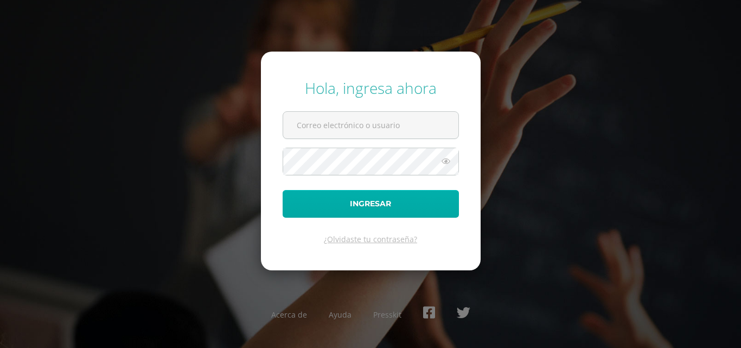
type input "COS01088@osoriosandoval.edu.gt"
click at [408, 201] on button "Ingresar" at bounding box center [371, 204] width 176 height 28
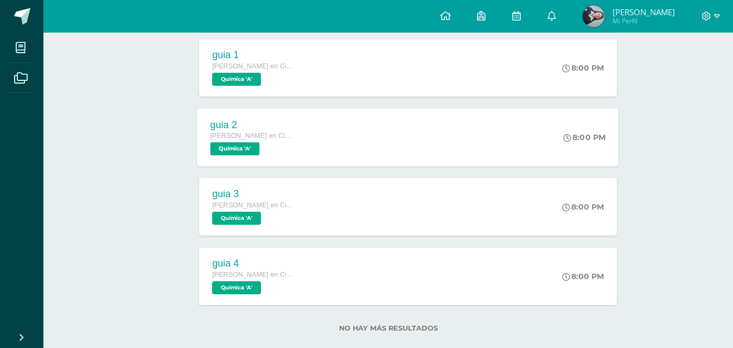
scroll to position [264, 0]
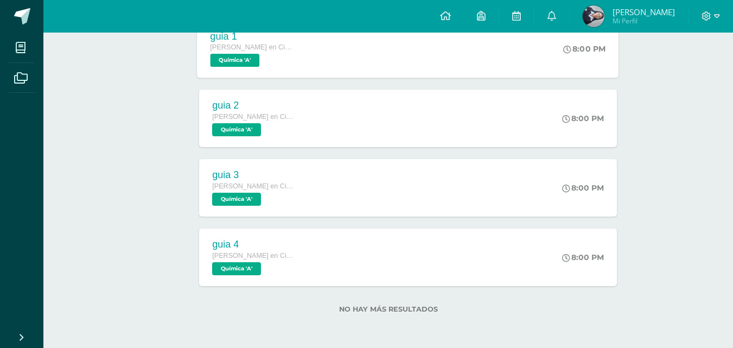
click at [393, 57] on div "guia 1 [PERSON_NAME] en Ciencias Biológicas [PERSON_NAME]. CCLL en Ciencias Bio…" at bounding box center [407, 49] width 421 height 58
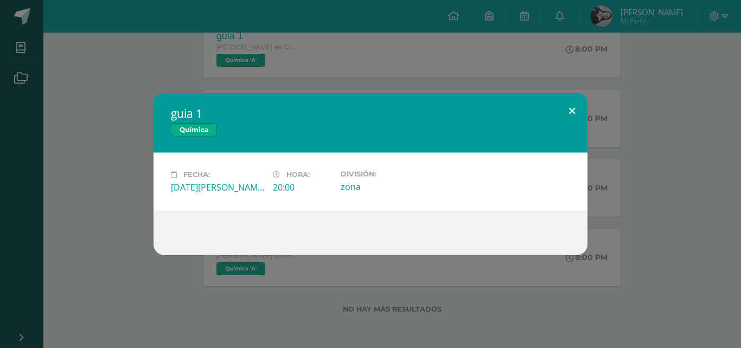
click at [568, 103] on button at bounding box center [572, 111] width 31 height 37
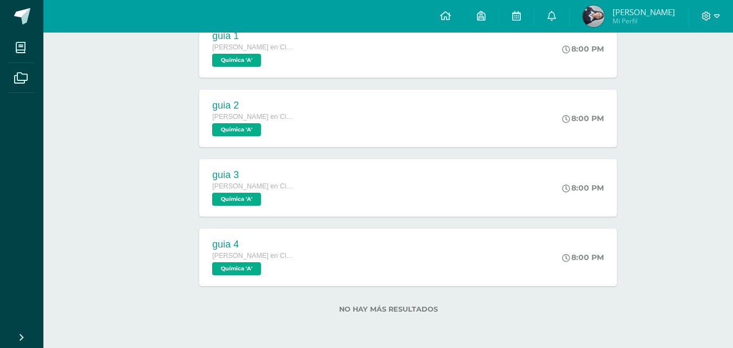
click at [542, 114] on div "guia 2 [PERSON_NAME] en Ciencias Biológicas [PERSON_NAME]. CCLL en Ciencias Bio…" at bounding box center [407, 118] width 417 height 57
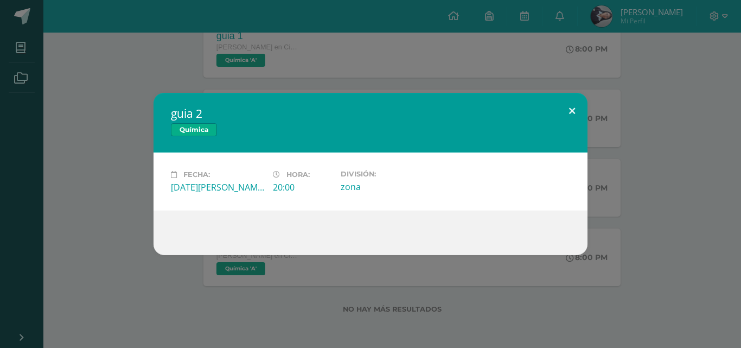
click at [564, 104] on button at bounding box center [572, 111] width 31 height 37
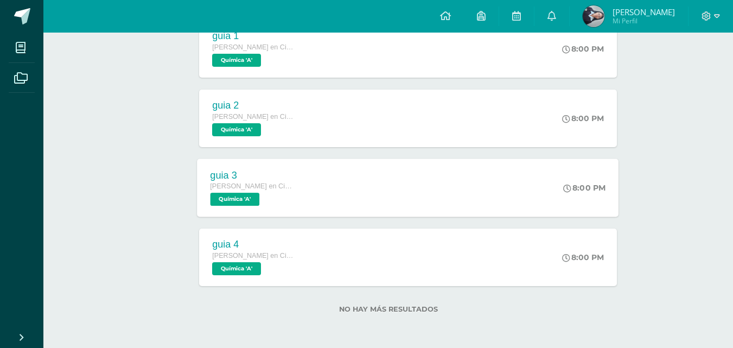
click at [527, 165] on div "guia 3 [PERSON_NAME] en Ciencias Biológicas [PERSON_NAME]. CCLL en Ciencias Bio…" at bounding box center [407, 187] width 421 height 58
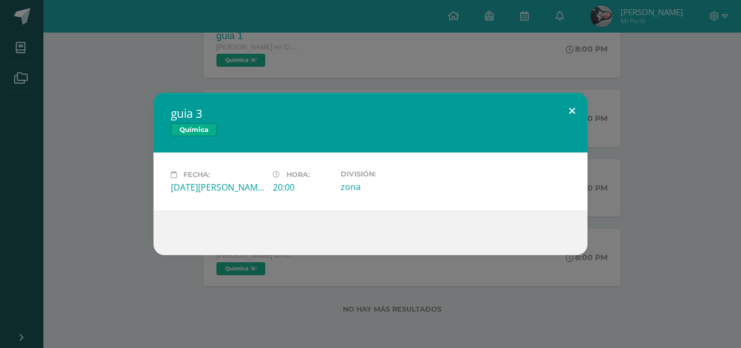
click at [575, 104] on button at bounding box center [572, 111] width 31 height 37
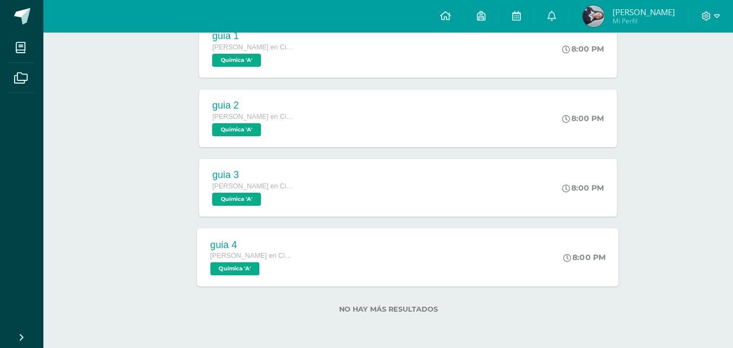
click at [536, 244] on div "guia 4 [PERSON_NAME] en Ciencias Biológicas [PERSON_NAME]. CCLL en Ciencias Bio…" at bounding box center [407, 257] width 421 height 58
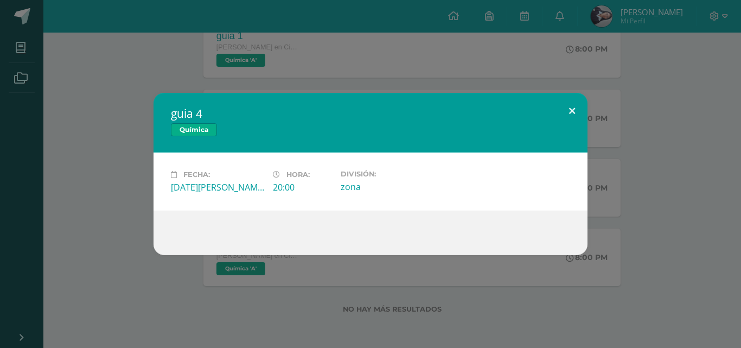
click at [574, 117] on button at bounding box center [572, 111] width 31 height 37
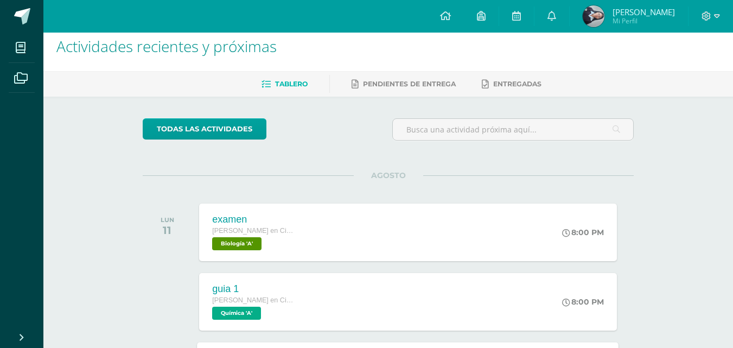
scroll to position [0, 0]
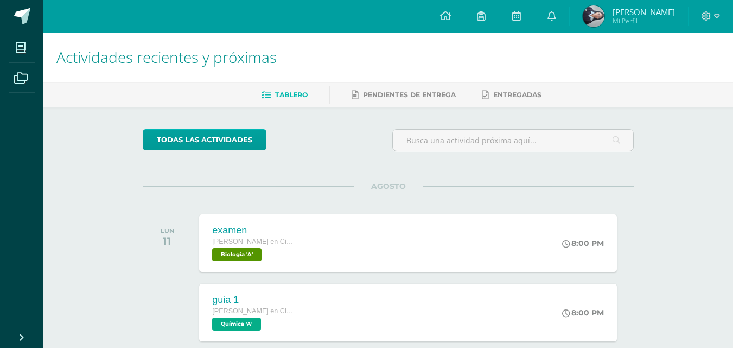
click at [451, 84] on div "Tablero Pendientes de entrega Entregadas" at bounding box center [400, 94] width 715 height 25
click at [445, 100] on link "Pendientes de entrega" at bounding box center [403, 94] width 104 height 17
